Goal: Information Seeking & Learning: Learn about a topic

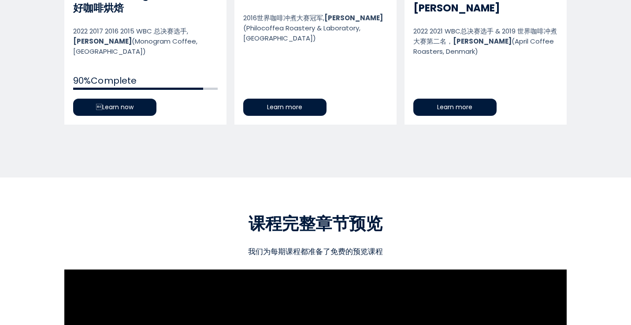
scroll to position [576, 0]
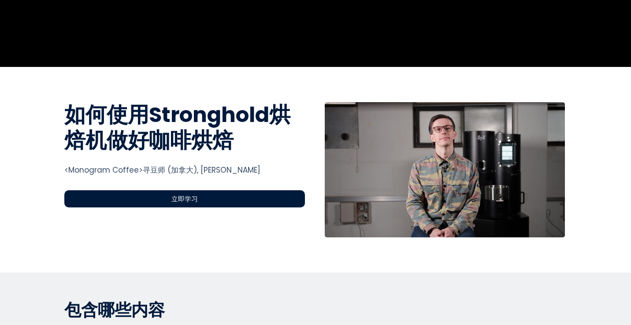
scroll to position [0, 0]
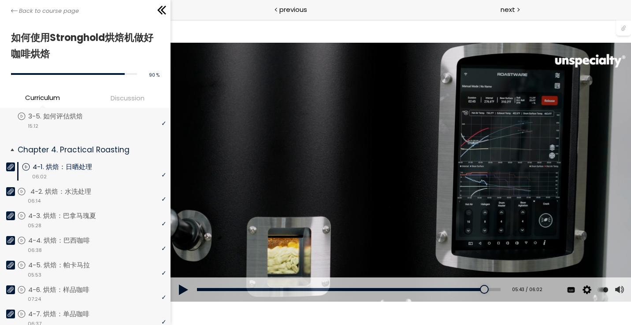
scroll to position [468, 0]
click at [91, 198] on div "video 06:14" at bounding box center [91, 200] width 149 height 9
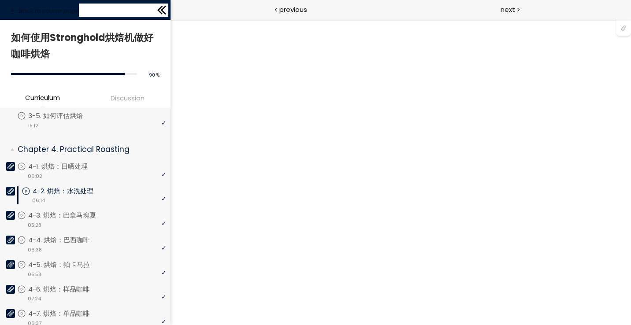
click at [164, 11] on icon at bounding box center [161, 10] width 13 height 13
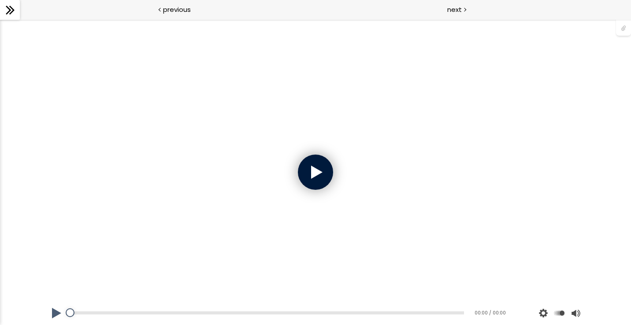
click at [311, 169] on div at bounding box center [315, 172] width 35 height 35
click at [56, 317] on button at bounding box center [57, 313] width 26 height 25
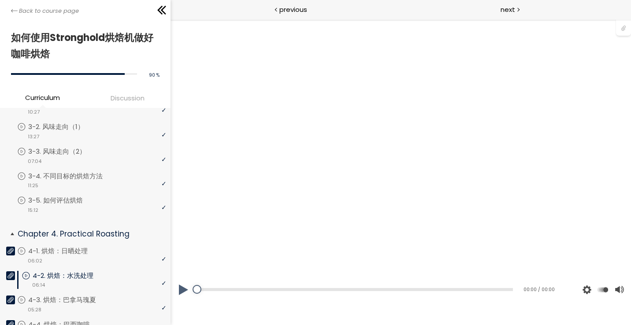
scroll to position [384, 0]
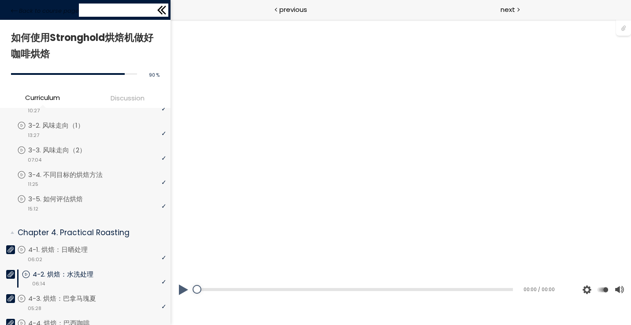
click at [165, 7] on icon at bounding box center [163, 10] width 5 height 9
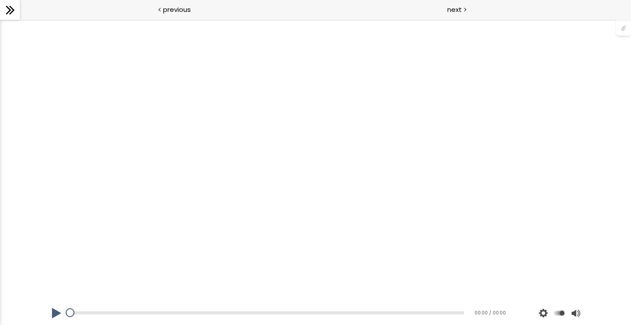
click at [56, 306] on button at bounding box center [57, 313] width 26 height 25
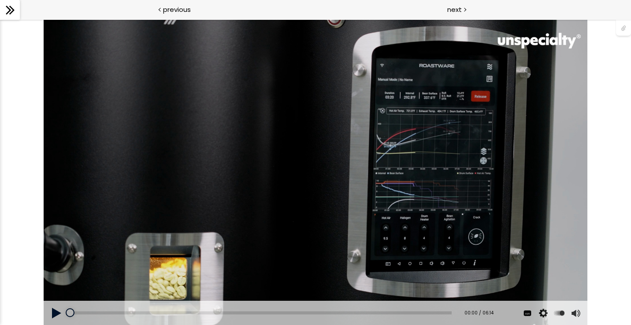
click at [53, 313] on button at bounding box center [57, 313] width 26 height 25
click at [308, 175] on div "使用的生咖啡豆数量：600克 您可以点击上方的 📎 下载烘焙曲线。 使用的生咖啡豆数量：600克" at bounding box center [316, 172] width 544 height 306
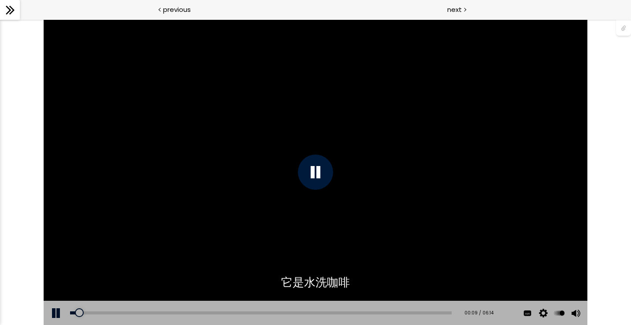
click at [15, 12] on icon at bounding box center [10, 10] width 13 height 13
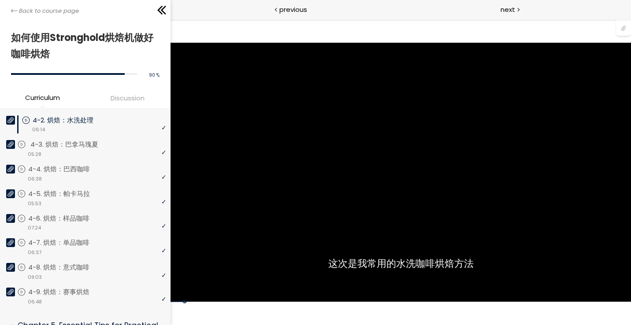
scroll to position [540, 0]
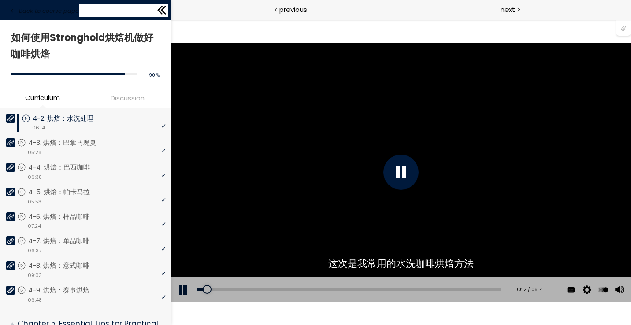
click at [162, 7] on icon at bounding box center [161, 10] width 13 height 13
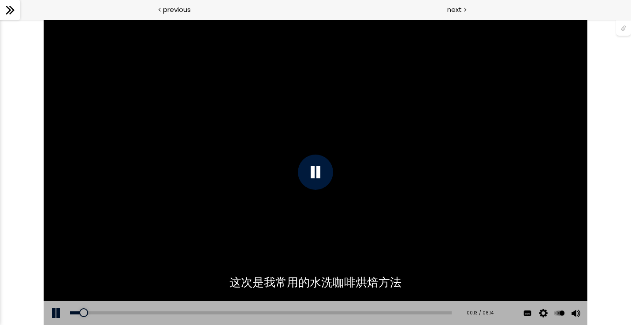
click at [206, 169] on div "使用的生咖啡豆数量：600克 您可以点击上方的 📎 下载烘焙曲线。 使用的生咖啡豆数量：600克" at bounding box center [316, 172] width 544 height 306
click at [10, 15] on icon at bounding box center [10, 10] width 13 height 13
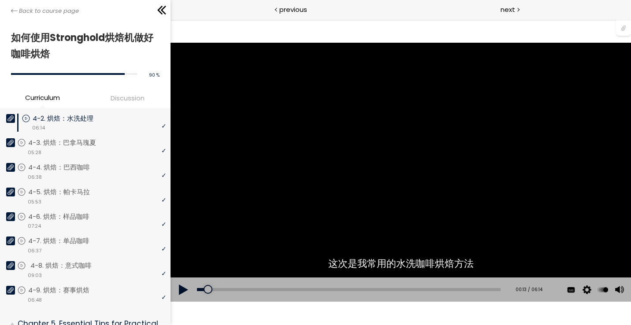
click at [80, 264] on p "4-8. 烘焙：意式咖啡" at bounding box center [69, 266] width 79 height 10
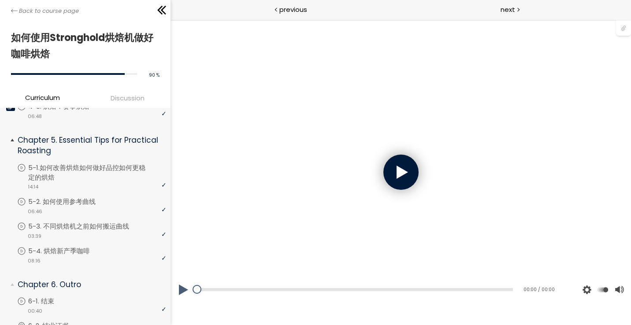
scroll to position [725, 0]
click at [401, 177] on div at bounding box center [400, 172] width 35 height 35
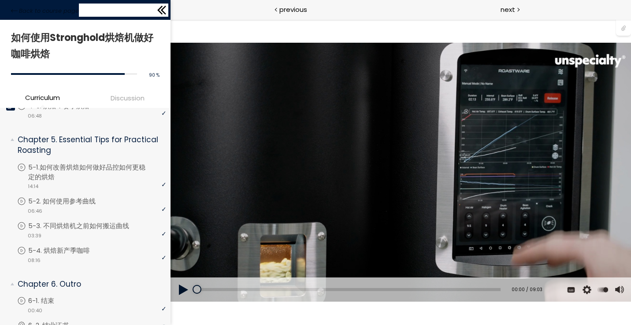
click at [164, 11] on icon at bounding box center [163, 10] width 5 height 9
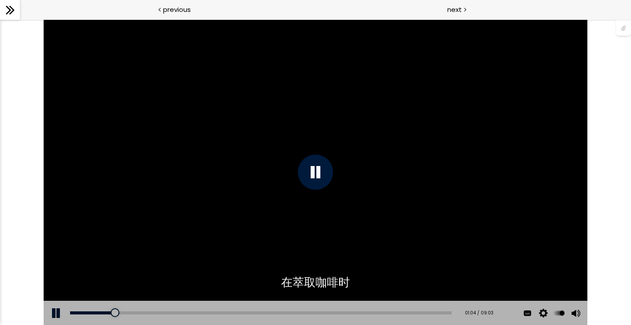
click at [319, 166] on div at bounding box center [315, 172] width 35 height 35
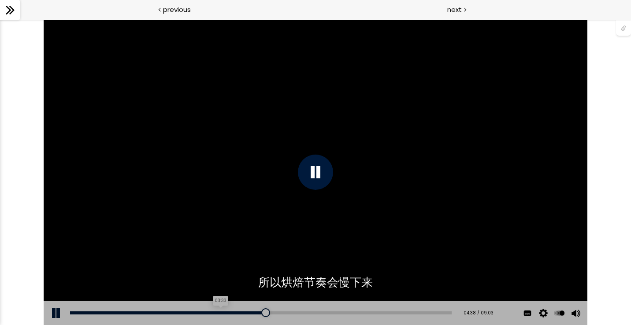
click at [221, 313] on div "03:33" at bounding box center [260, 313] width 381 height 3
click at [342, 312] on div "06:23" at bounding box center [260, 313] width 381 height 3
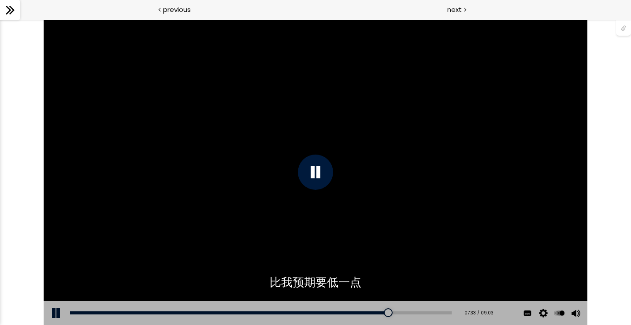
click at [9, 9] on icon at bounding box center [8, 10] width 5 height 9
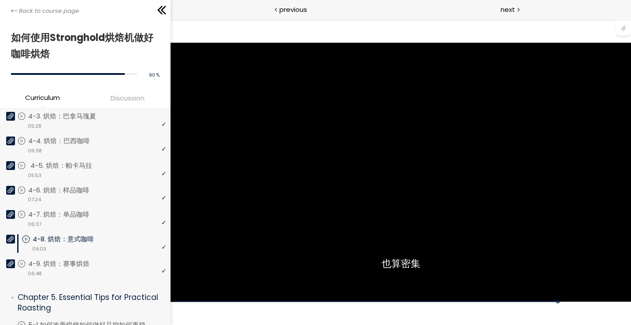
scroll to position [566, 0]
click at [99, 122] on p "4-3. 烘焙：巴拿马瑰夏" at bounding box center [73, 117] width 86 height 10
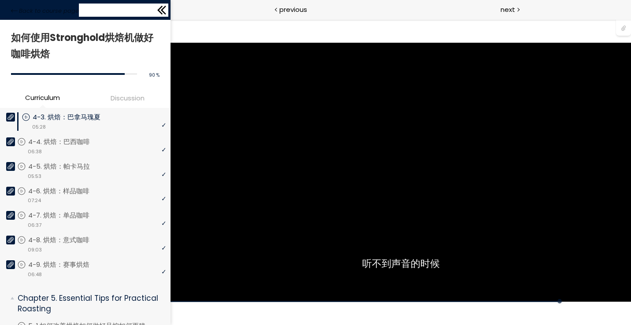
click at [162, 7] on icon at bounding box center [161, 10] width 13 height 13
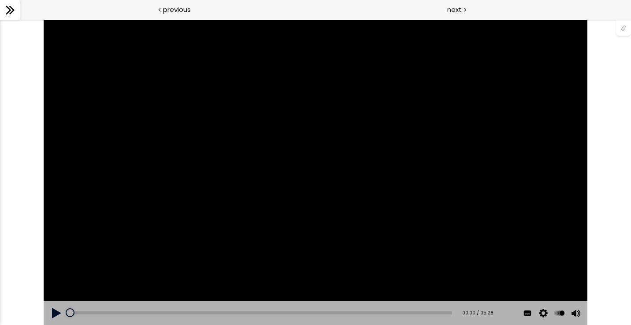
click at [51, 313] on button at bounding box center [57, 313] width 26 height 25
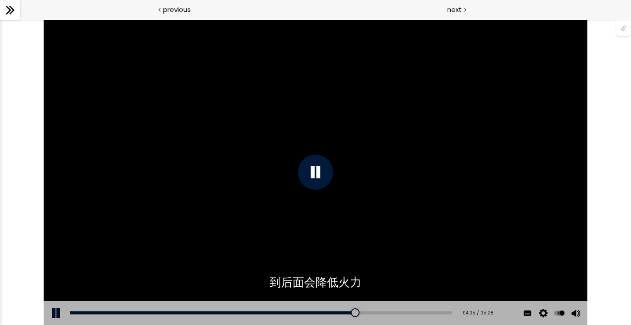
click at [311, 176] on div at bounding box center [315, 172] width 35 height 35
click at [326, 164] on div at bounding box center [315, 172] width 35 height 35
click at [310, 175] on div at bounding box center [315, 172] width 35 height 35
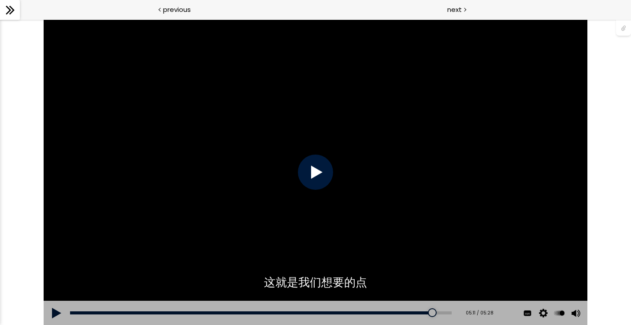
click at [310, 175] on div at bounding box center [315, 172] width 35 height 35
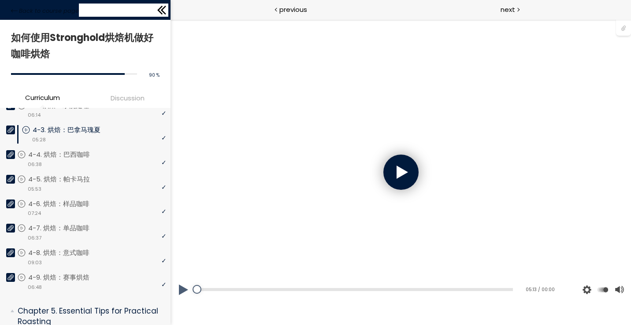
click at [158, 10] on icon at bounding box center [159, 10] width 5 height 9
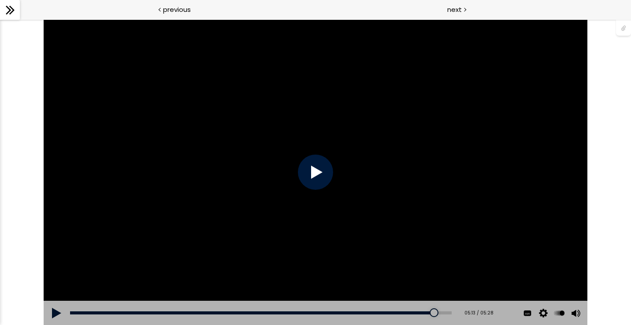
click at [318, 182] on div at bounding box center [315, 172] width 35 height 35
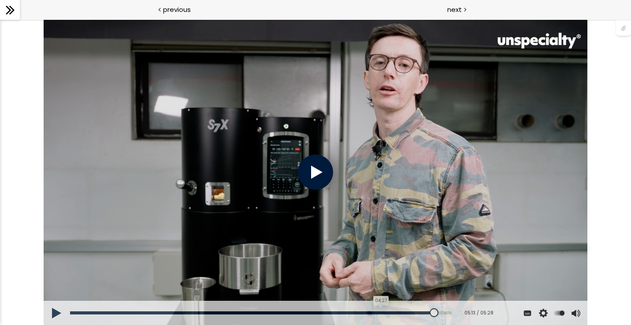
click at [383, 314] on div "04:27" at bounding box center [260, 313] width 381 height 3
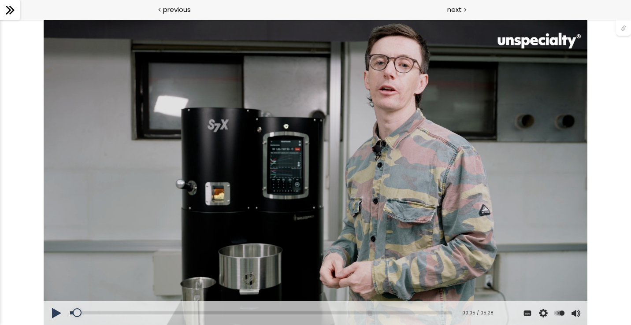
click at [53, 312] on button at bounding box center [57, 313] width 26 height 25
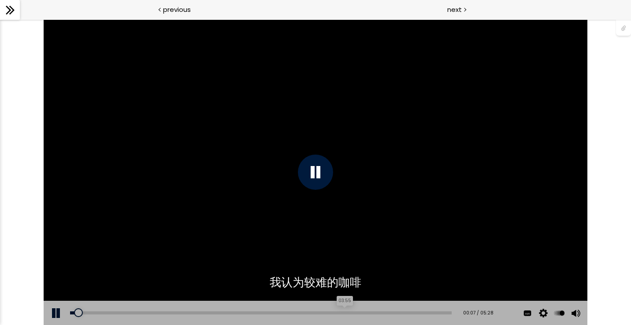
click at [346, 312] on div "03:55" at bounding box center [260, 313] width 381 height 3
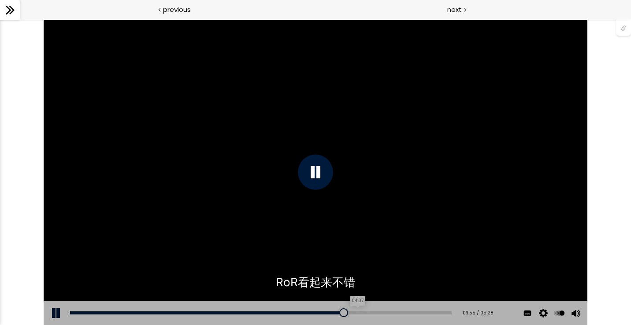
click at [360, 312] on div "04:07" at bounding box center [260, 313] width 381 height 3
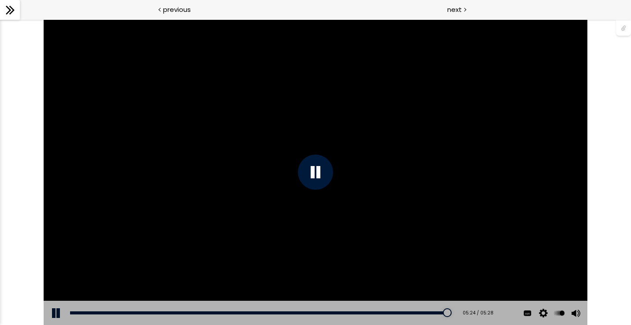
click at [11, 10] on icon at bounding box center [10, 10] width 13 height 13
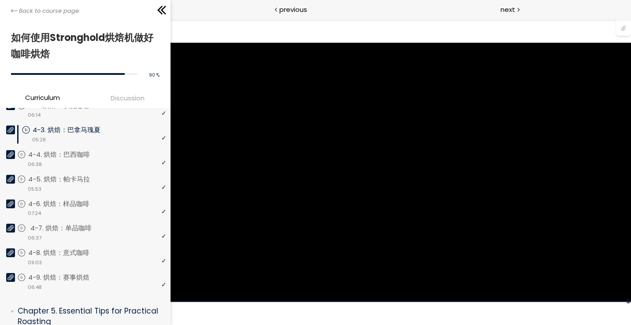
click at [74, 234] on div "video 06:37" at bounding box center [91, 237] width 149 height 9
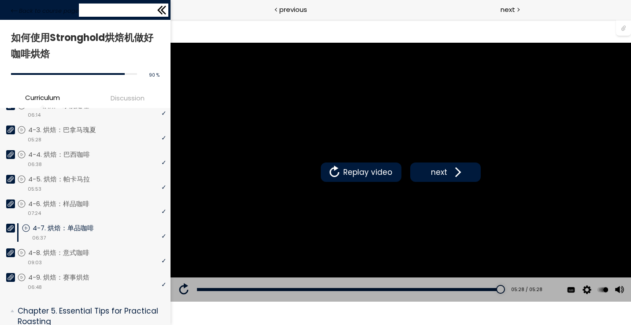
click at [158, 2] on div "Back to course page" at bounding box center [85, 10] width 171 height 20
click at [163, 11] on icon at bounding box center [161, 10] width 13 height 13
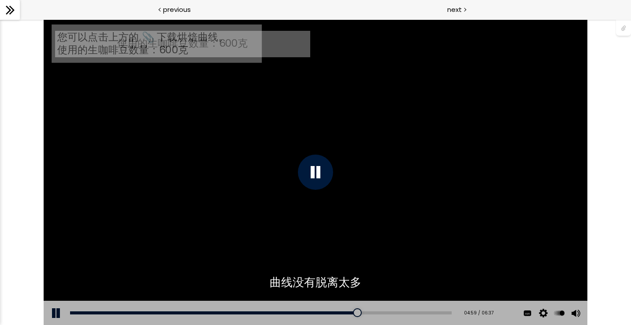
click at [4, 11] on icon at bounding box center [10, 10] width 13 height 13
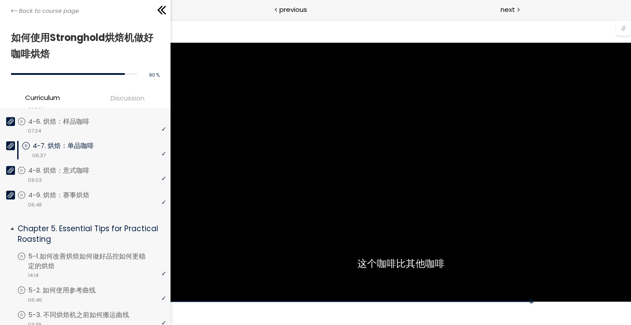
scroll to position [616, 0]
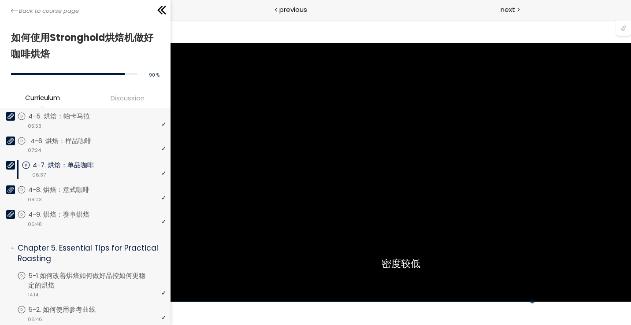
click at [98, 146] on p "4-6. 烘焙：样品咖啡" at bounding box center [69, 141] width 79 height 10
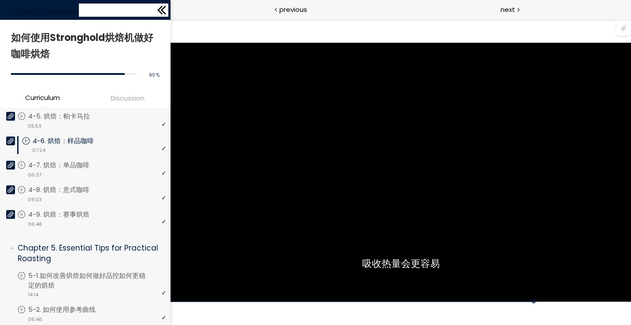
click at [166, 9] on icon at bounding box center [161, 10] width 13 height 13
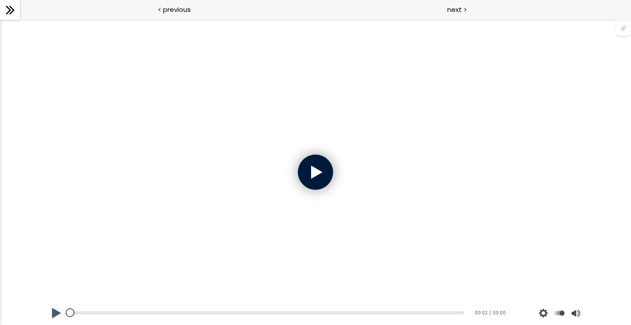
click at [325, 179] on div at bounding box center [315, 172] width 35 height 35
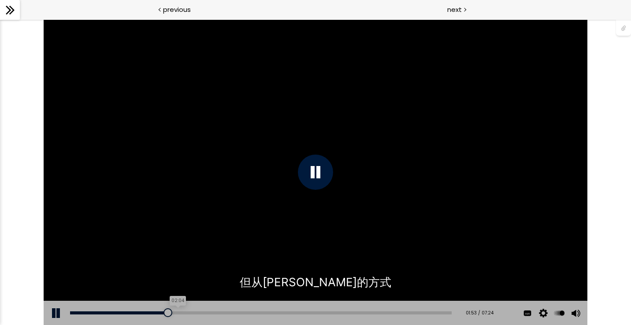
click at [178, 312] on div "02:04" at bounding box center [260, 313] width 381 height 3
click at [192, 314] on div "02:20" at bounding box center [260, 313] width 381 height 3
click at [209, 311] on div "Add chapter 02:45" at bounding box center [260, 313] width 381 height 25
click at [206, 313] on div "02:37" at bounding box center [260, 313] width 381 height 3
click at [219, 312] on div "02:52" at bounding box center [260, 313] width 381 height 3
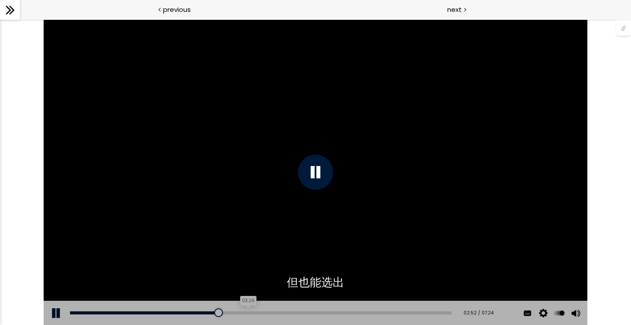
click at [249, 313] on div "03:26" at bounding box center [260, 313] width 381 height 3
click at [231, 312] on div "03:05" at bounding box center [260, 313] width 381 height 3
click at [198, 306] on div "Add chapter 02:59" at bounding box center [260, 313] width 381 height 25
click at [203, 312] on div "02:33" at bounding box center [260, 313] width 381 height 3
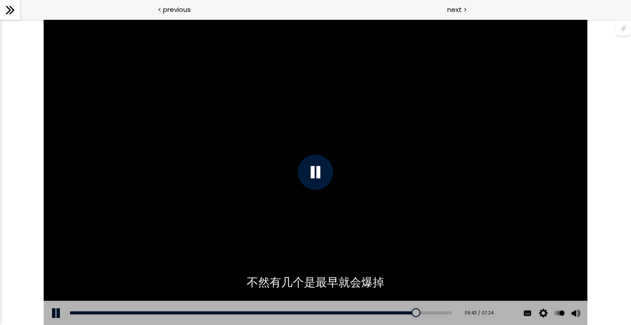
click at [14, 12] on icon at bounding box center [10, 10] width 13 height 13
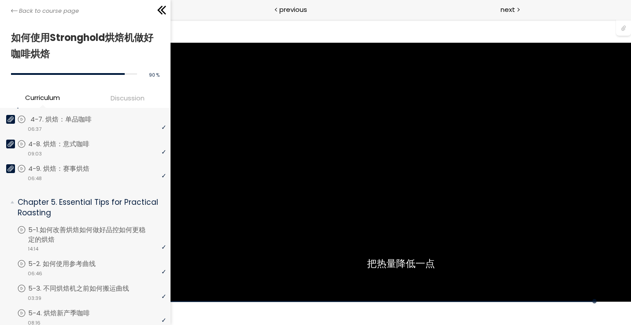
scroll to position [671, 0]
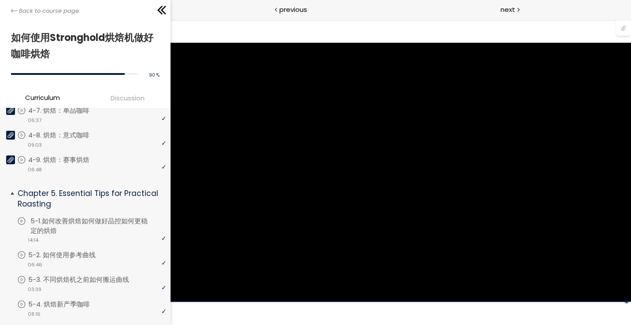
click at [82, 225] on p "5-1.如何改善烘焙如何做好品控如何更稳定的烘焙" at bounding box center [99, 225] width 138 height 19
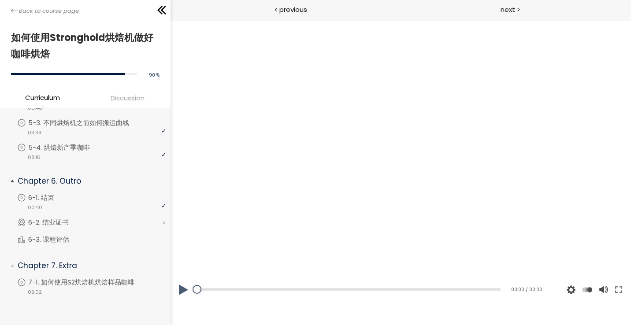
scroll to position [827, 0]
